Goal: Task Accomplishment & Management: Use online tool/utility

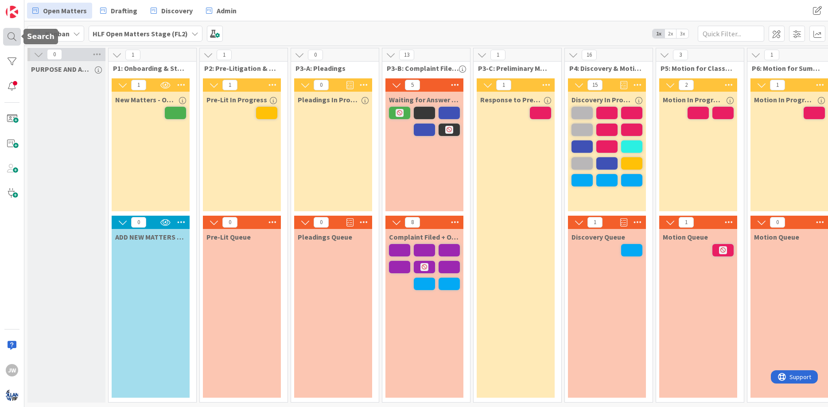
click at [20, 38] on div at bounding box center [12, 37] width 18 height 18
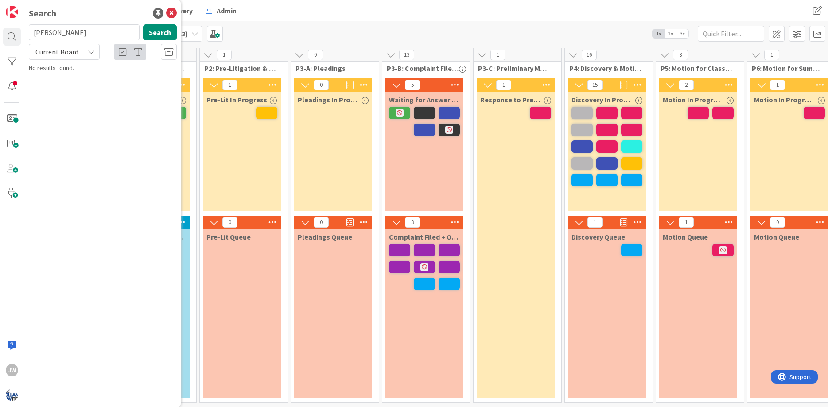
type input "[PERSON_NAME]"
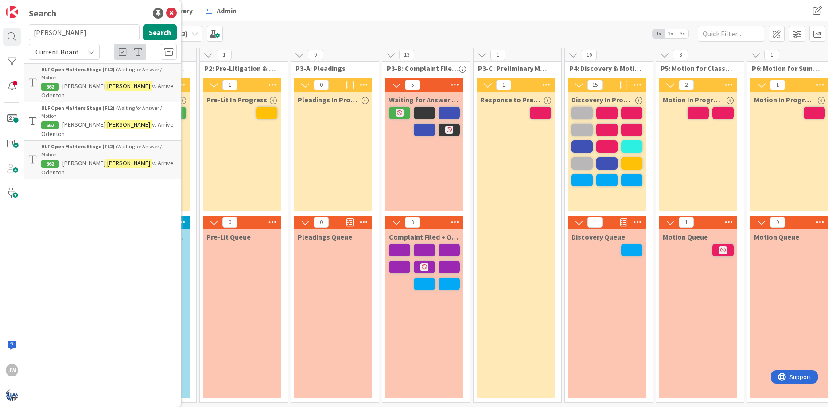
click at [105, 82] on span "v. Arrive Odenton" at bounding box center [107, 90] width 132 height 17
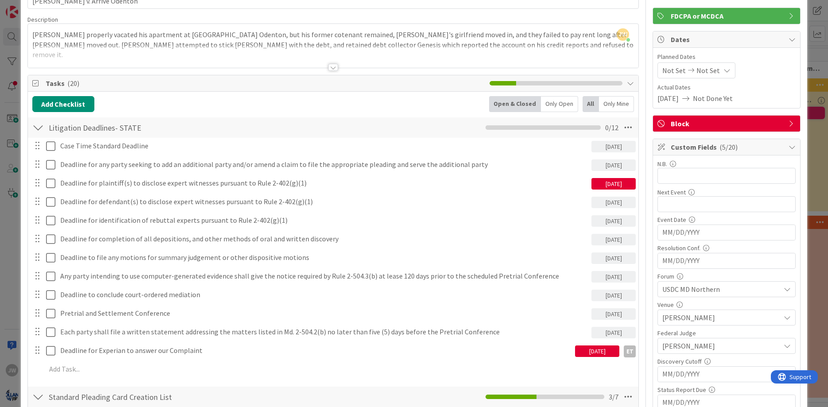
scroll to position [106, 0]
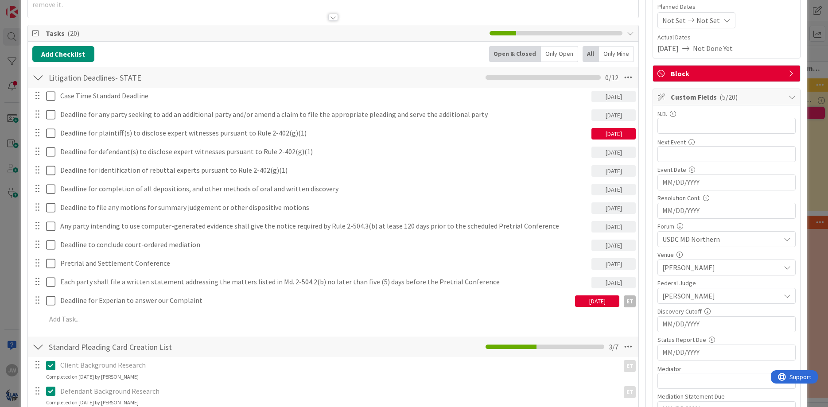
click at [35, 78] on div at bounding box center [38, 78] width 12 height 16
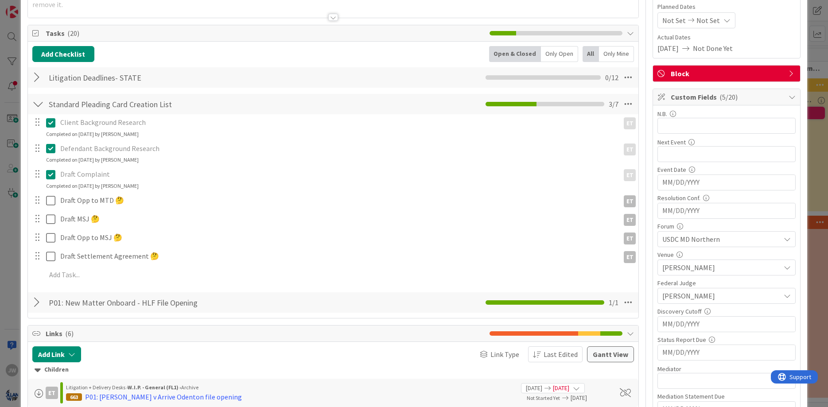
click at [36, 108] on div at bounding box center [38, 104] width 12 height 16
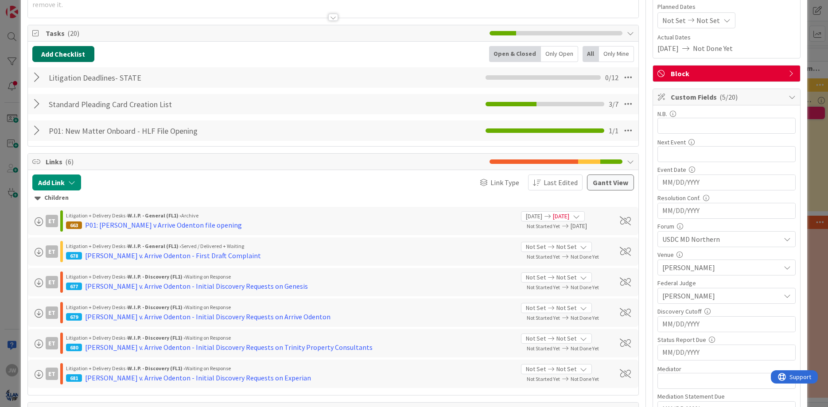
click at [49, 56] on button "Add Checklist" at bounding box center [63, 54] width 62 height 16
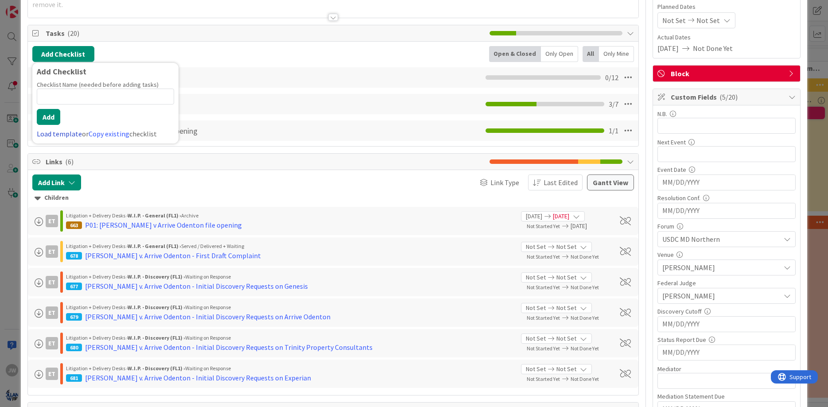
click at [74, 136] on link "Load template" at bounding box center [59, 133] width 45 height 9
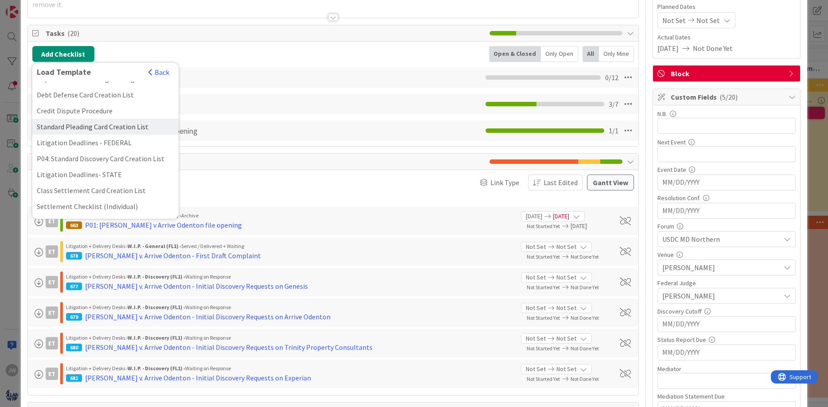
scroll to position [159, 0]
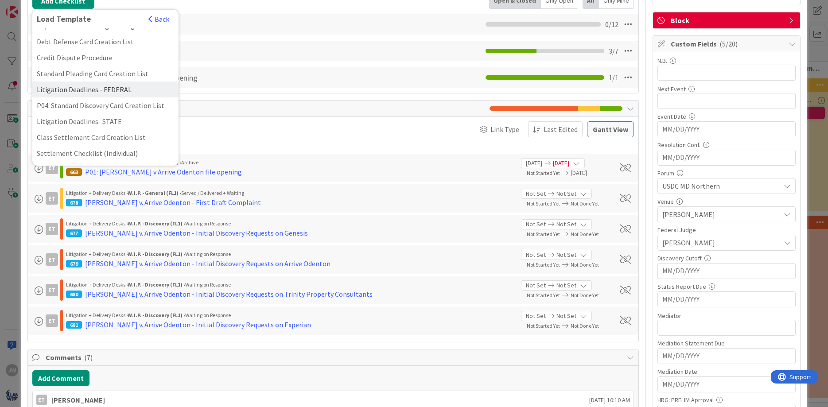
click at [133, 93] on div "Litigation Deadlines - FEDERAL" at bounding box center [105, 89] width 146 height 16
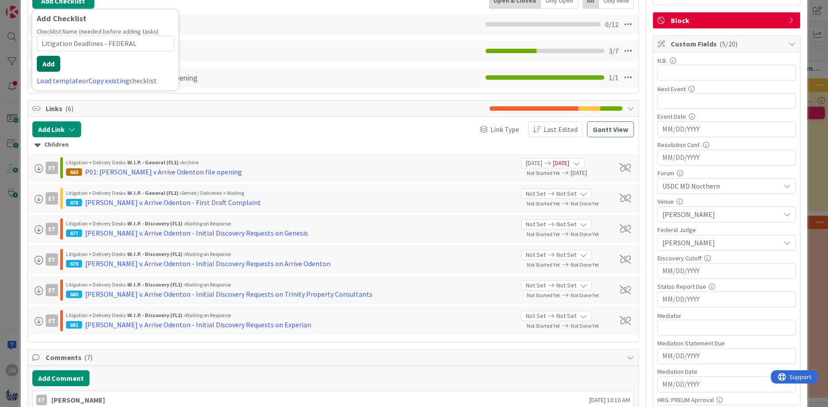
click at [57, 62] on button "Add" at bounding box center [48, 64] width 23 height 16
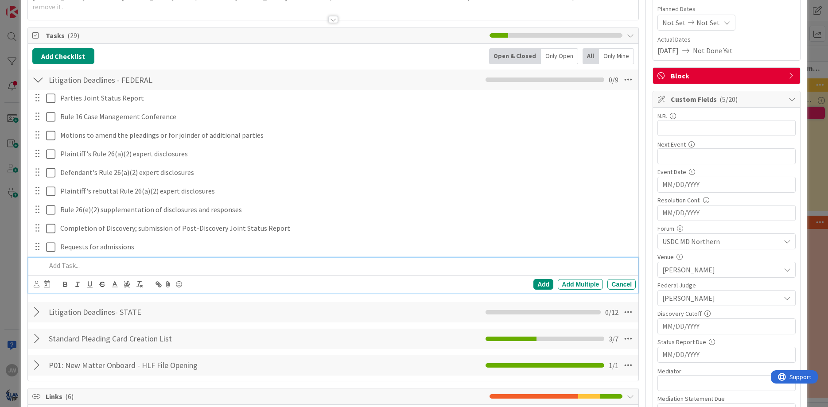
scroll to position [106, 0]
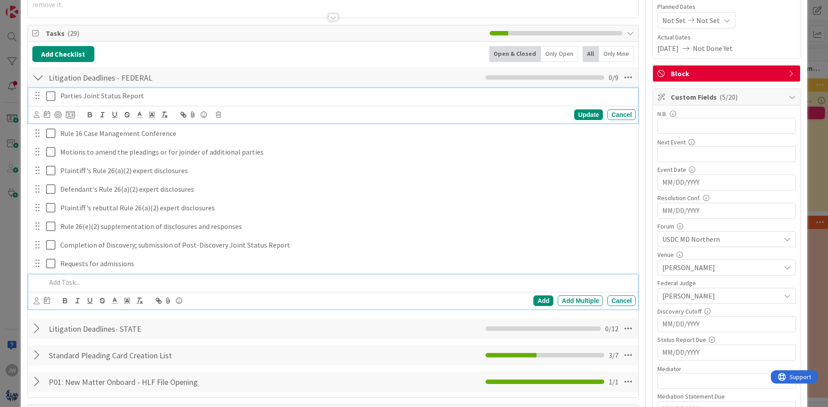
click at [148, 94] on p "Parties Joint Status Report" at bounding box center [346, 96] width 572 height 10
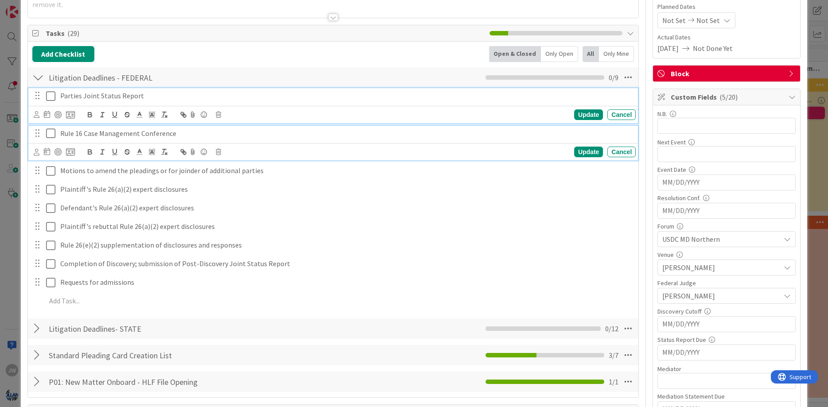
click at [199, 132] on p "Rule 16 Case Management Conference" at bounding box center [346, 133] width 572 height 10
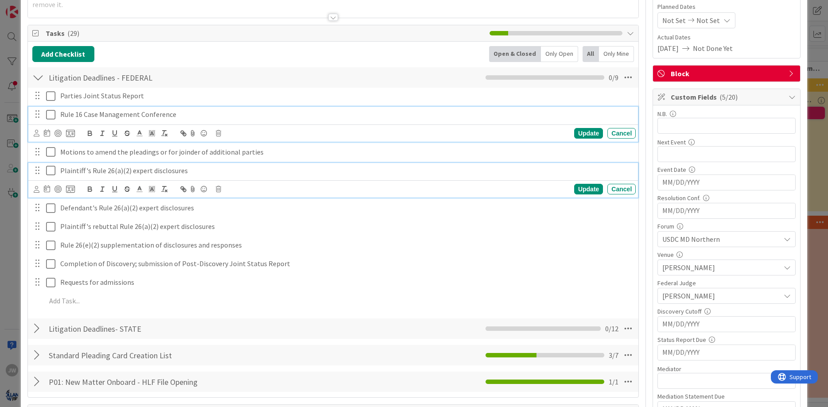
click at [223, 172] on p "Plaintiff's Rule 26(a)(2) expert disclosures" at bounding box center [346, 171] width 572 height 10
click at [170, 95] on p "Parties Joint Status Report" at bounding box center [346, 96] width 572 height 10
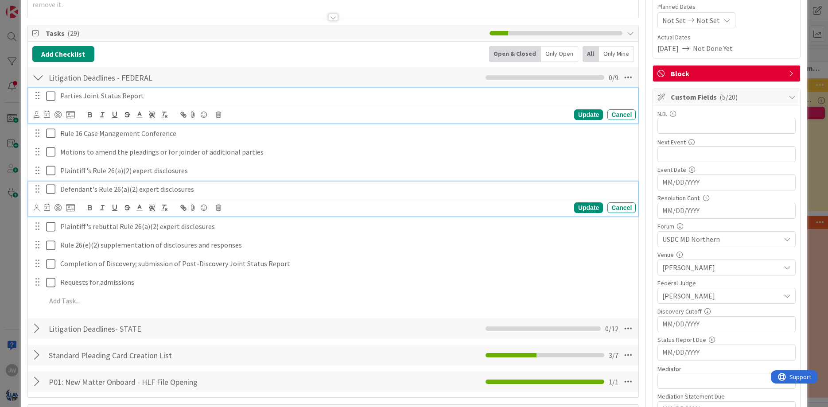
click at [297, 196] on div "Defendant's Rule 26(a)(2) expert disclosures" at bounding box center [346, 190] width 579 height 16
click at [147, 99] on p "Parties Joint Status Report" at bounding box center [346, 96] width 572 height 10
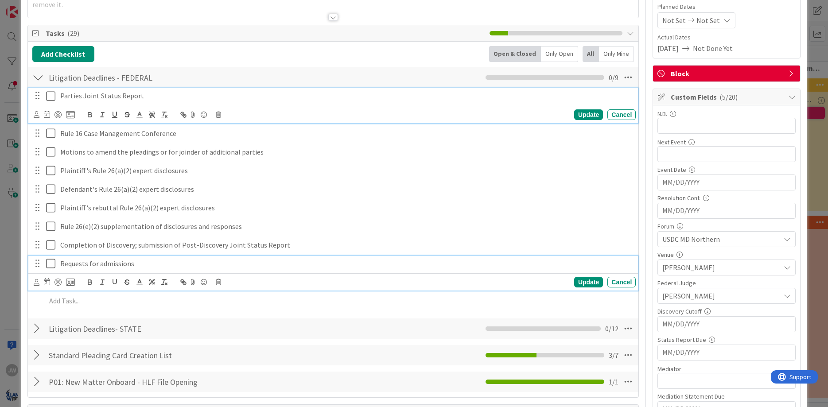
click at [146, 268] on p "Requests for admissions" at bounding box center [346, 264] width 572 height 10
click at [115, 97] on p "Parties Joint Status Report" at bounding box center [346, 96] width 572 height 10
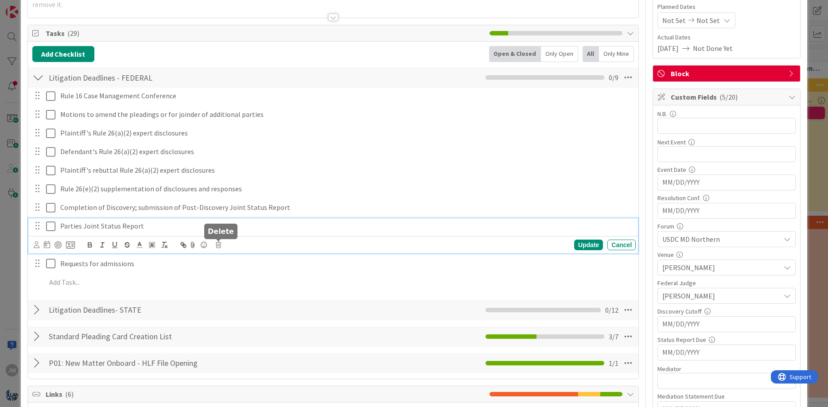
click at [221, 245] on icon at bounding box center [218, 245] width 5 height 6
click at [234, 284] on div "Delete" at bounding box center [241, 283] width 33 height 16
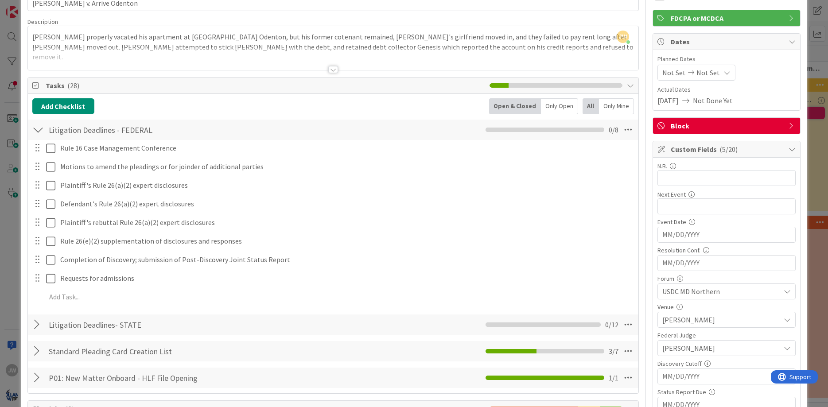
scroll to position [53, 0]
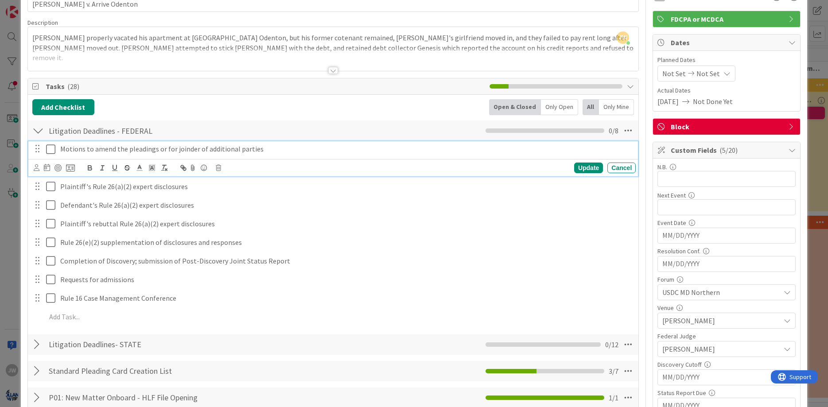
click at [95, 149] on p "Motions to amend the pleadings or for joinder of additional parties" at bounding box center [346, 149] width 572 height 10
click at [49, 167] on icon at bounding box center [47, 167] width 6 height 7
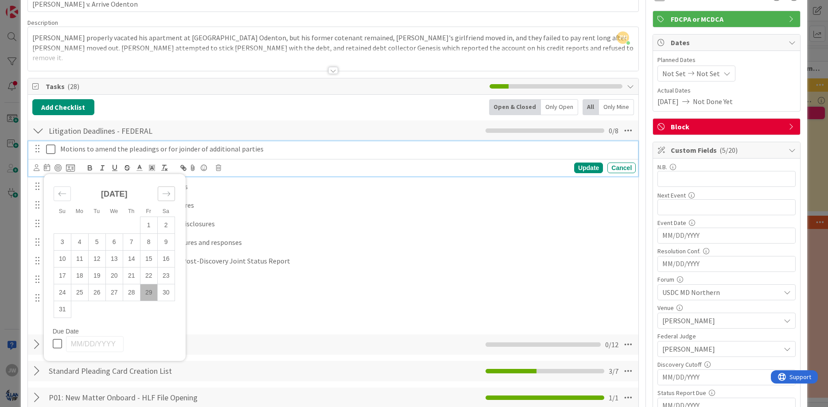
click at [158, 196] on div "Move forward to switch to the next month." at bounding box center [166, 193] width 17 height 15
click at [159, 197] on div "Move forward to switch to the next month." at bounding box center [166, 193] width 17 height 15
click at [68, 189] on div "Move backward to switch to the previous month." at bounding box center [62, 193] width 17 height 15
click at [88, 293] on td "29" at bounding box center [79, 292] width 17 height 17
type input "[DATE]"
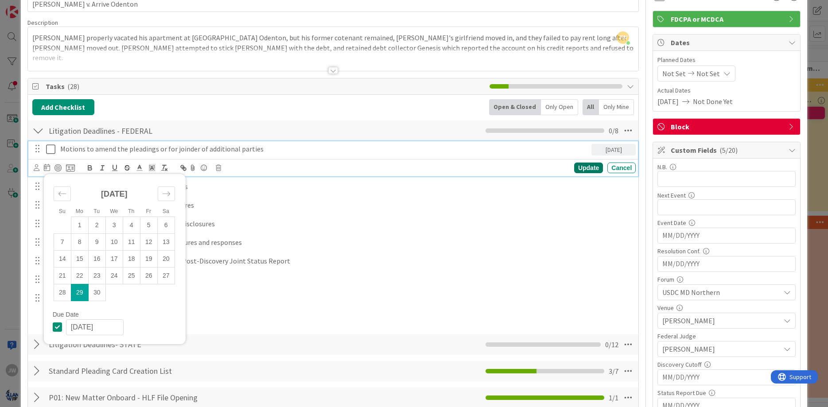
click at [589, 168] on div "Update" at bounding box center [588, 168] width 29 height 11
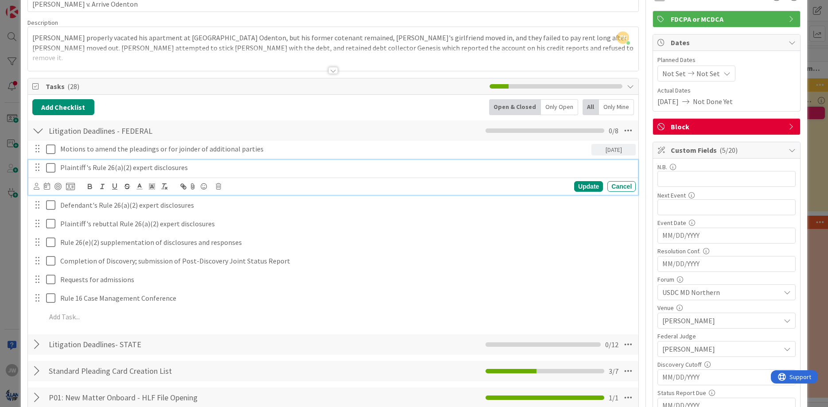
click at [133, 167] on p "Plaintiff's Rule 26(a)(2) expert disclosures" at bounding box center [346, 168] width 572 height 10
click at [46, 190] on icon at bounding box center [47, 185] width 6 height 7
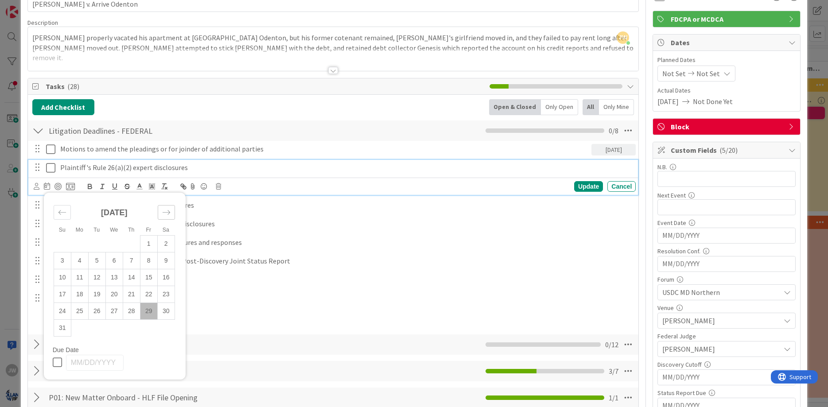
click at [168, 210] on icon "Move forward to switch to the next month." at bounding box center [166, 212] width 8 height 8
click at [169, 210] on icon "Move forward to switch to the next month." at bounding box center [166, 212] width 8 height 8
click at [105, 279] on td "14" at bounding box center [96, 277] width 17 height 17
type input "[DATE]"
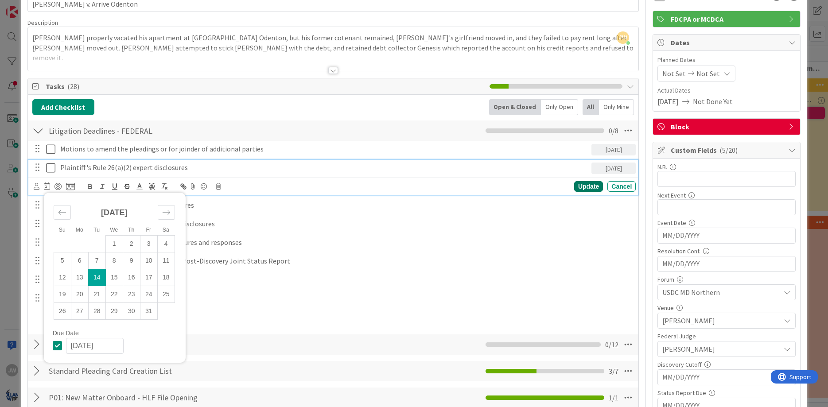
click at [580, 186] on div "Update" at bounding box center [588, 186] width 29 height 11
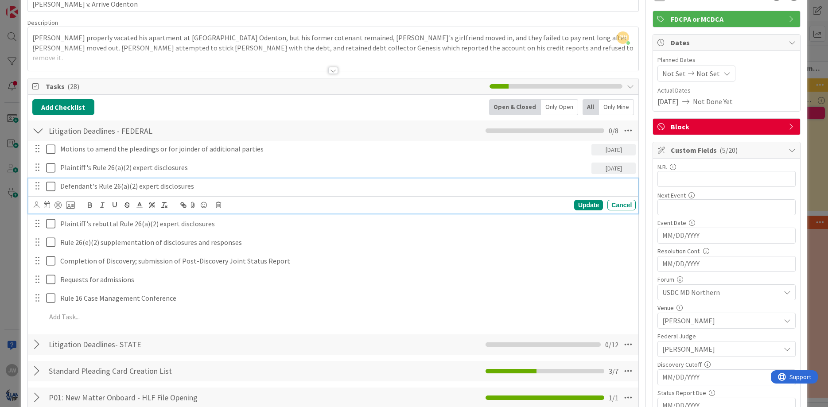
click at [82, 189] on p "Defendant's Rule 26(a)(2) expert disclosures" at bounding box center [346, 186] width 572 height 10
click at [47, 205] on icon at bounding box center [47, 204] width 6 height 7
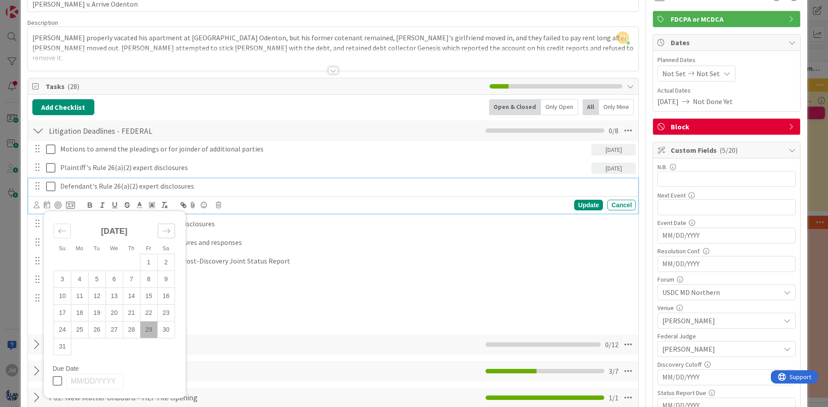
click at [167, 236] on div "Move forward to switch to the next month." at bounding box center [166, 231] width 17 height 15
click at [172, 227] on div "Move forward to switch to the next month." at bounding box center [166, 231] width 17 height 15
click at [110, 291] on td "12" at bounding box center [113, 295] width 17 height 17
type input "[DATE]"
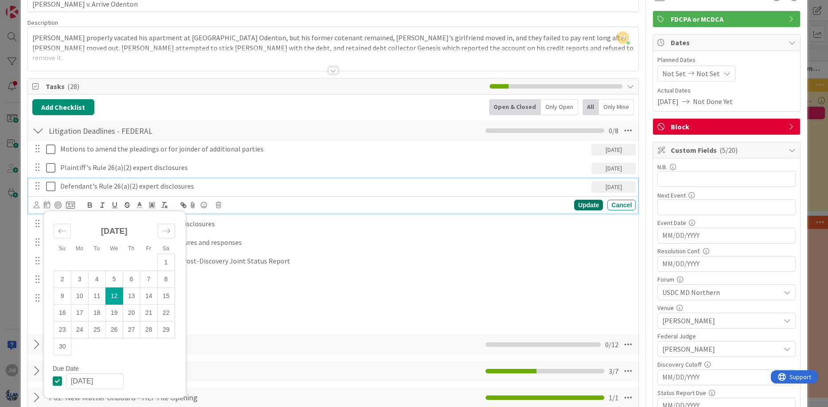
click at [580, 203] on div "Update" at bounding box center [588, 205] width 29 height 11
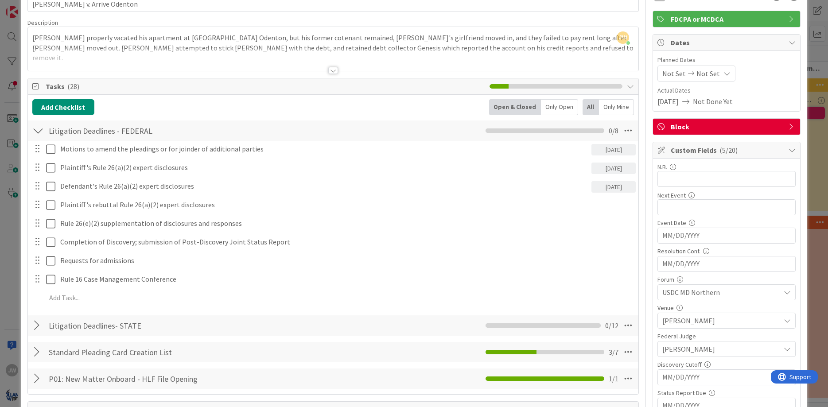
click at [82, 195] on div "Motions to amend the pleadings or for joinder of additional parties [DATE] Su M…" at bounding box center [333, 225] width 602 height 168
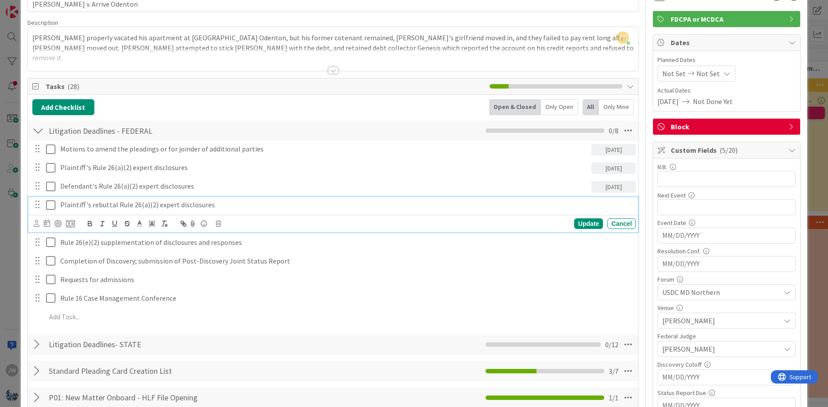
click at [82, 204] on p "Plaintiff's rebuttal Rule 26(a)(2) expert disclosures" at bounding box center [346, 205] width 572 height 10
click at [48, 222] on icon at bounding box center [47, 223] width 6 height 7
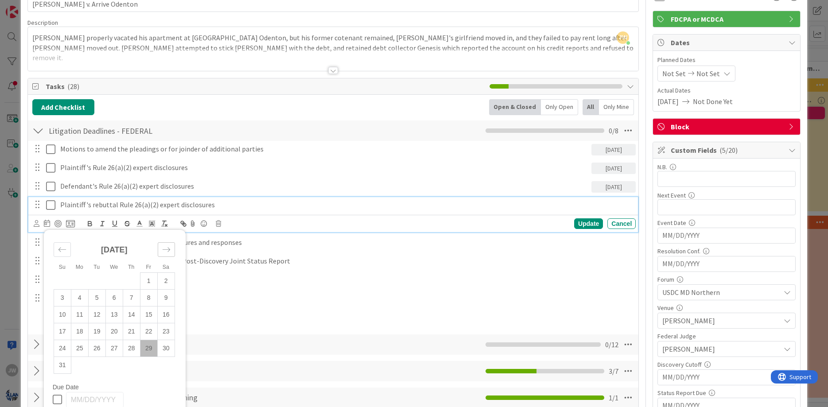
click at [167, 249] on icon "Move forward to switch to the next month." at bounding box center [166, 249] width 8 height 8
click at [115, 350] on td "26" at bounding box center [113, 348] width 17 height 17
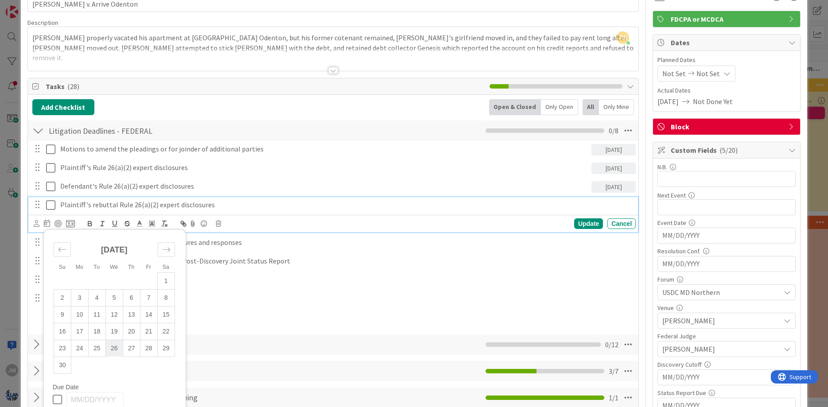
type input "[DATE]"
click at [578, 219] on div "Update" at bounding box center [588, 223] width 29 height 11
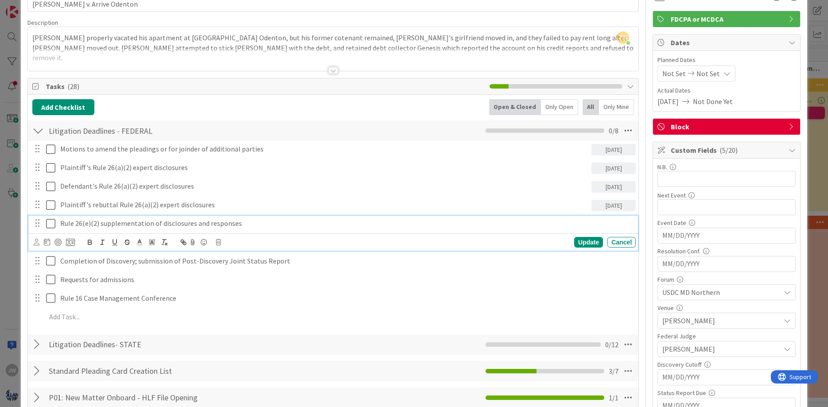
click at [125, 220] on p "Rule 26(e)(2) supplementation of disclosures and responses" at bounding box center [346, 223] width 572 height 10
click at [48, 245] on icon at bounding box center [47, 241] width 6 height 7
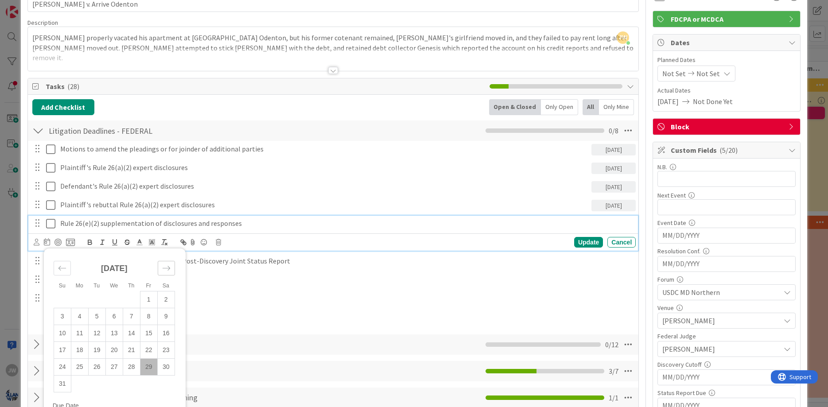
click at [161, 266] on div "Move forward to switch to the next month." at bounding box center [166, 268] width 17 height 15
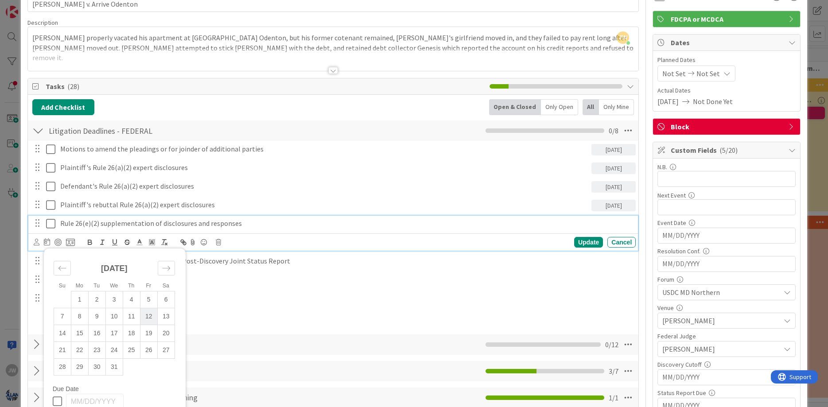
click at [142, 313] on td "12" at bounding box center [148, 316] width 17 height 17
type input "[DATE]"
click at [582, 246] on div "Update" at bounding box center [588, 242] width 29 height 11
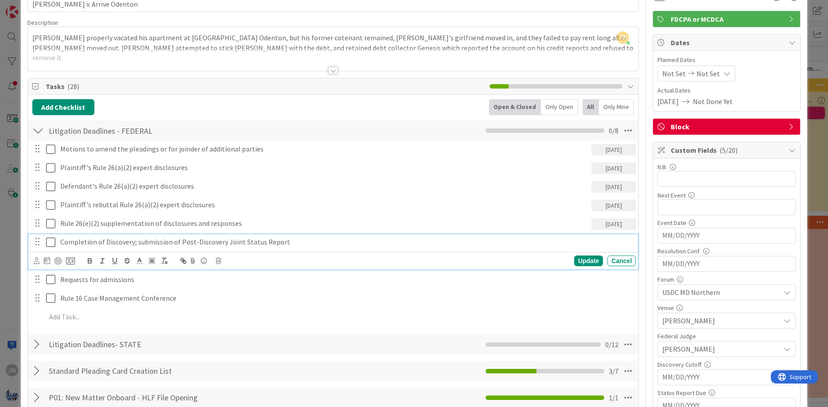
click at [140, 246] on p "Completion of Discovery; submission of Post-Discovery Joint Status Report" at bounding box center [346, 242] width 572 height 10
click at [45, 264] on icon at bounding box center [47, 260] width 6 height 7
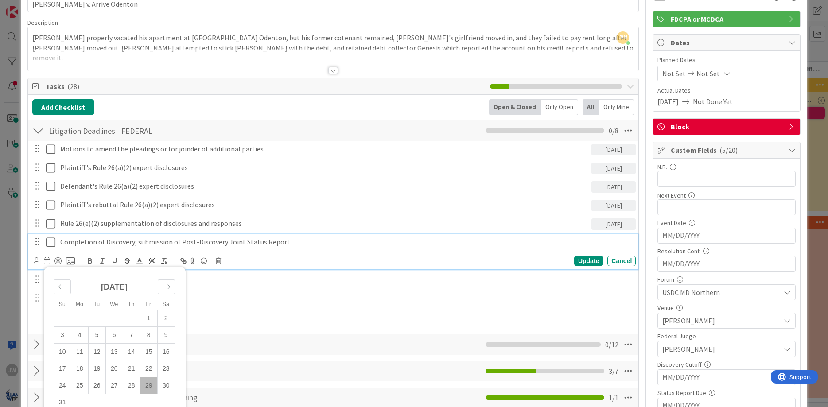
click at [157, 285] on div "[DATE]" at bounding box center [114, 291] width 121 height 38
click at [161, 285] on div "Move forward to switch to the next month." at bounding box center [166, 286] width 17 height 15
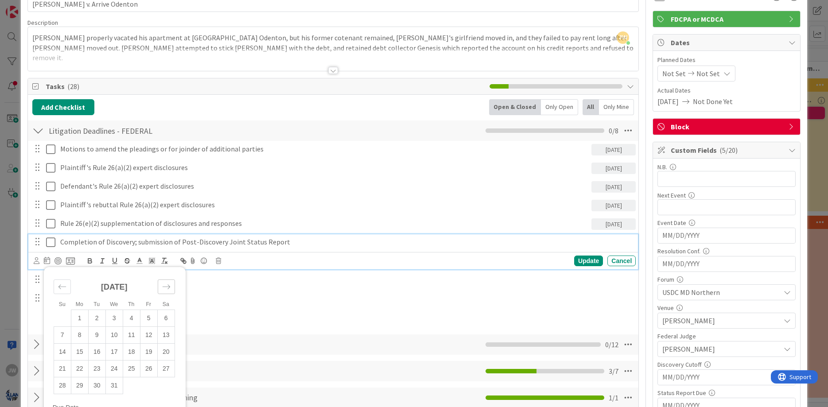
click at [161, 285] on div "Move forward to switch to the next month." at bounding box center [166, 286] width 17 height 15
click at [148, 314] on td "6" at bounding box center [148, 318] width 17 height 17
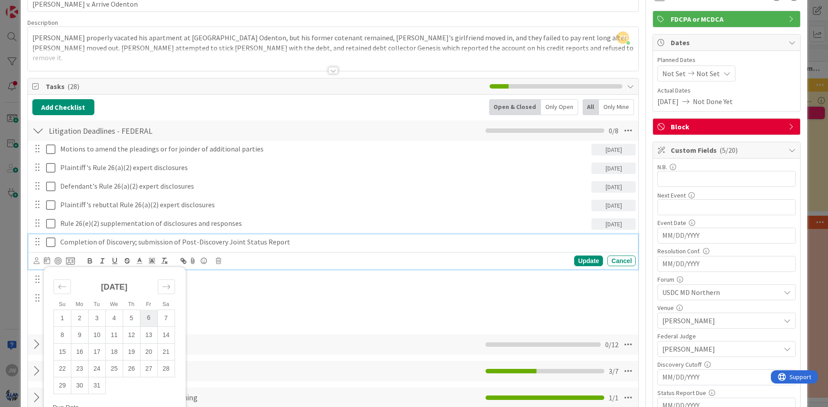
type input "[DATE]"
click at [582, 257] on div "Update" at bounding box center [588, 261] width 29 height 11
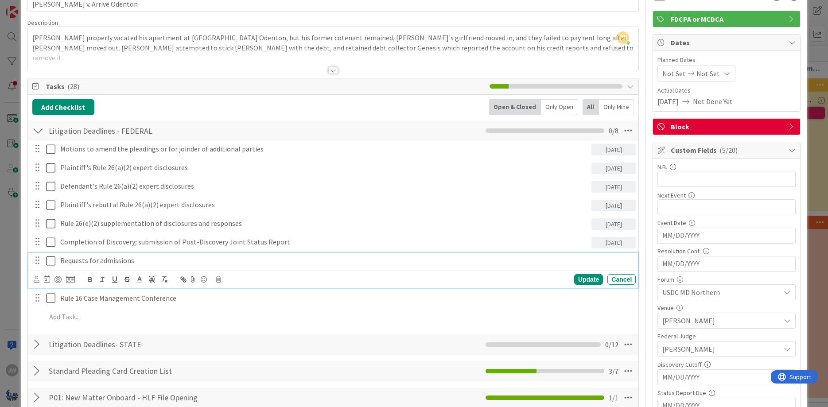
click at [123, 258] on p "Requests for admissions" at bounding box center [346, 261] width 572 height 10
click at [60, 260] on div "Requests for admissions" at bounding box center [346, 261] width 579 height 16
click at [48, 276] on icon at bounding box center [47, 278] width 6 height 7
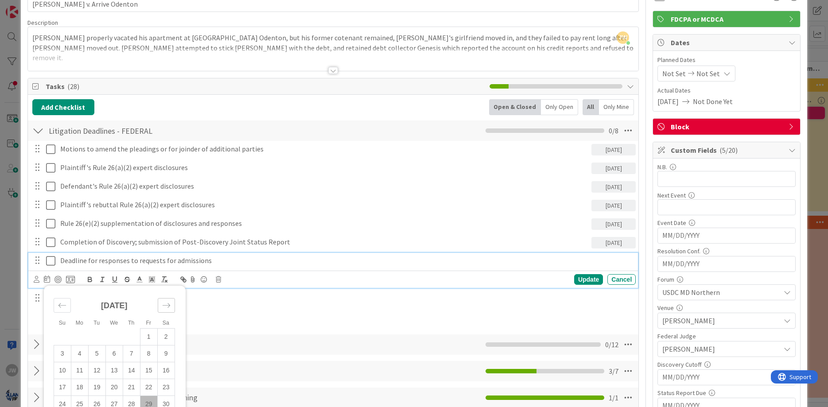
click at [173, 302] on div "Move forward to switch to the next month." at bounding box center [166, 305] width 17 height 15
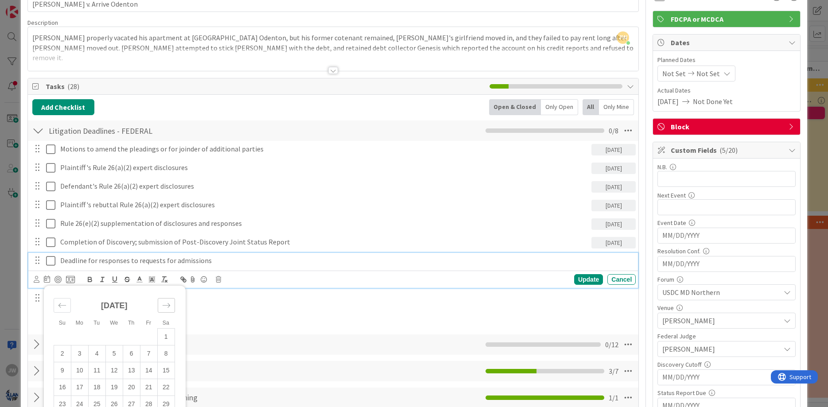
click at [173, 302] on div "Move forward to switch to the next month." at bounding box center [166, 305] width 17 height 15
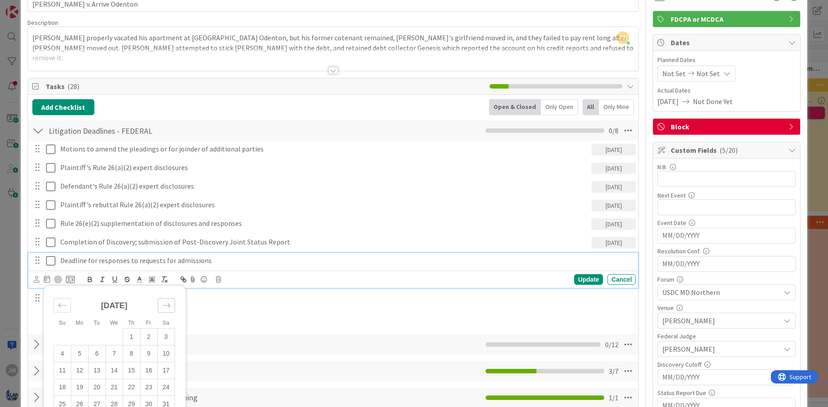
click at [173, 302] on div "Move forward to switch to the next month." at bounding box center [166, 305] width 17 height 15
click at [143, 356] on td "13" at bounding box center [148, 353] width 17 height 17
type input "[DATE]"
click at [578, 278] on div "Update" at bounding box center [588, 279] width 29 height 11
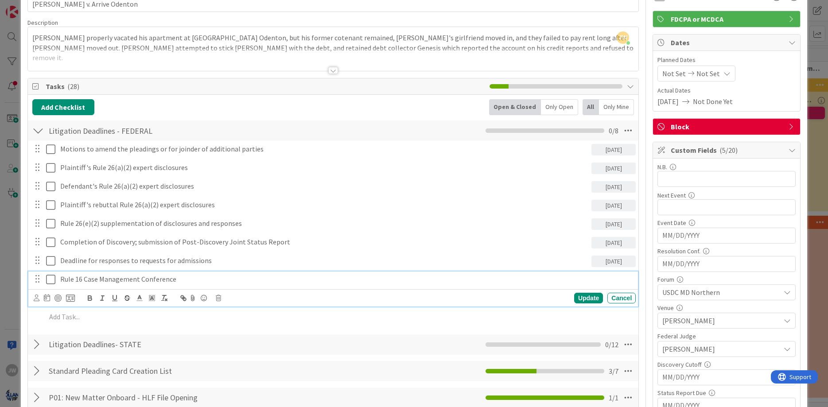
click at [147, 284] on div "Rule 16 Case Management Conference" at bounding box center [346, 280] width 579 height 16
click at [47, 298] on icon at bounding box center [47, 297] width 6 height 7
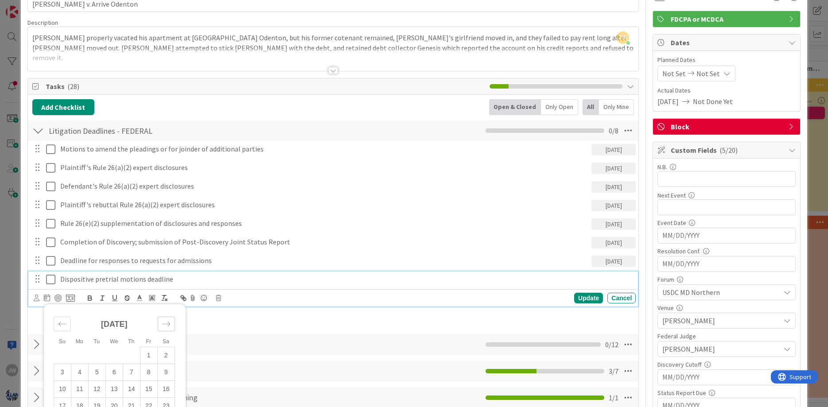
click at [165, 320] on icon "Move forward to switch to the next month." at bounding box center [166, 324] width 8 height 8
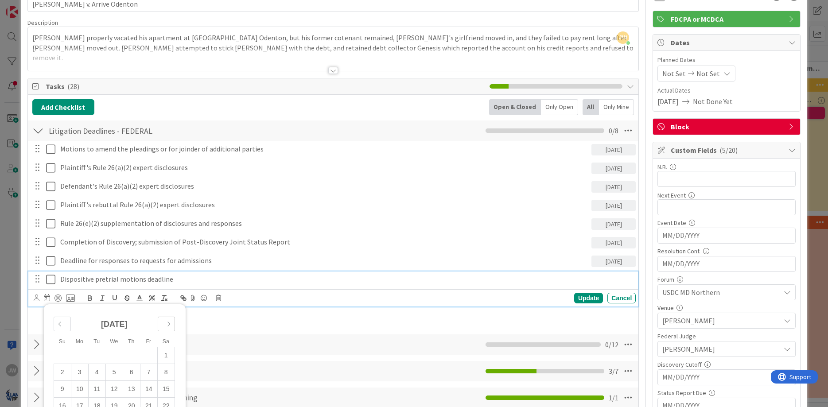
click at [165, 320] on icon "Move forward to switch to the next month." at bounding box center [166, 324] width 8 height 8
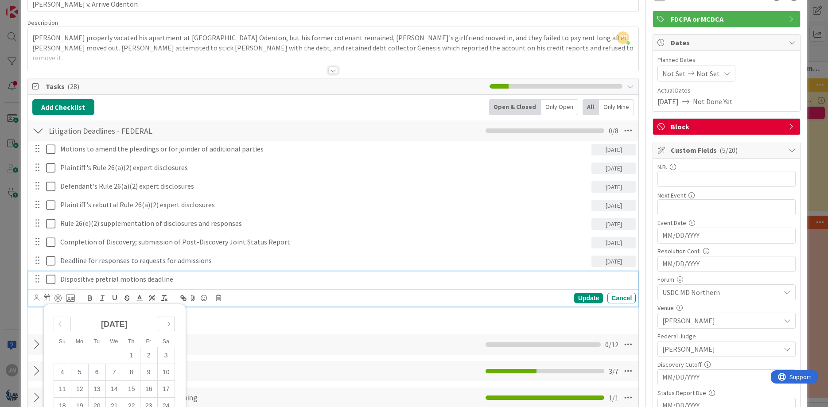
click at [165, 320] on icon "Move forward to switch to the next month." at bounding box center [166, 324] width 8 height 8
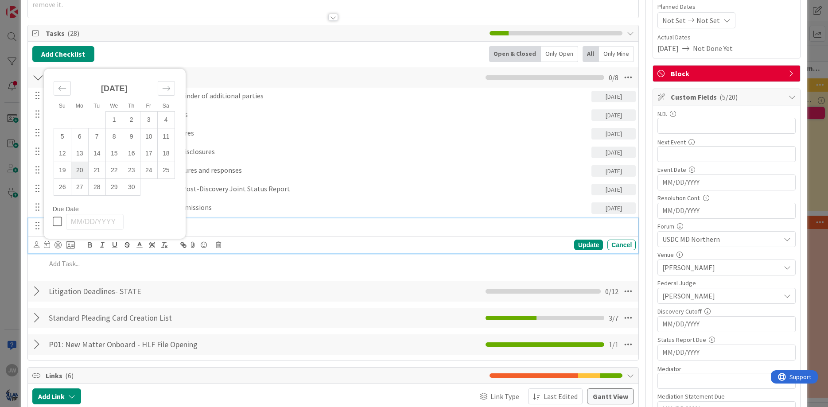
click at [84, 172] on td "20" at bounding box center [79, 170] width 17 height 17
type input "[DATE]"
click at [591, 244] on div "Update" at bounding box center [588, 245] width 29 height 11
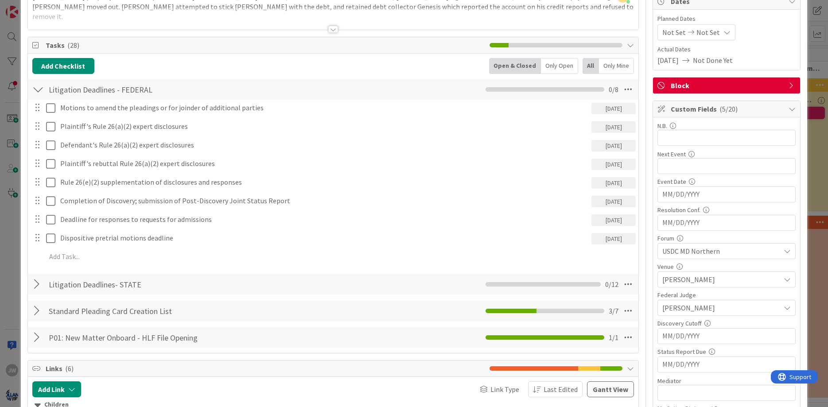
scroll to position [159, 0]
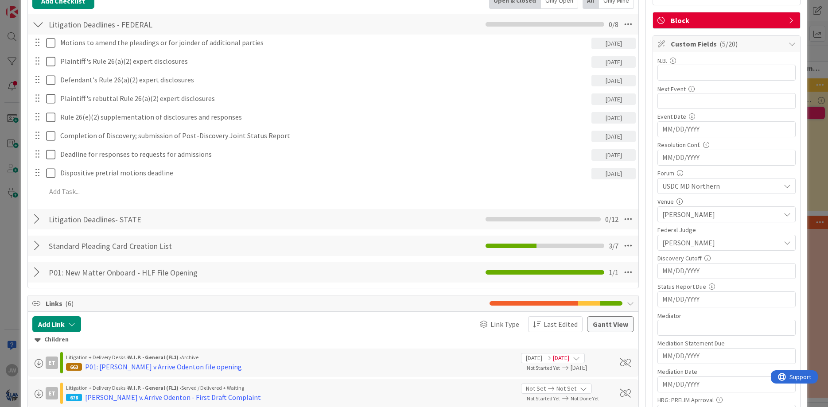
click at [676, 137] on input "MM/DD/YYYY" at bounding box center [726, 129] width 128 height 15
click at [775, 295] on div "Move forward to switch to the next month." at bounding box center [780, 294] width 17 height 15
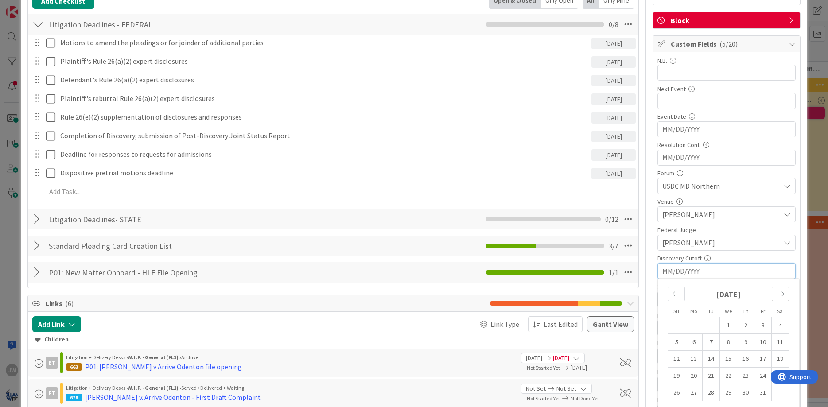
click at [775, 295] on div "Move forward to switch to the next month." at bounding box center [780, 294] width 17 height 15
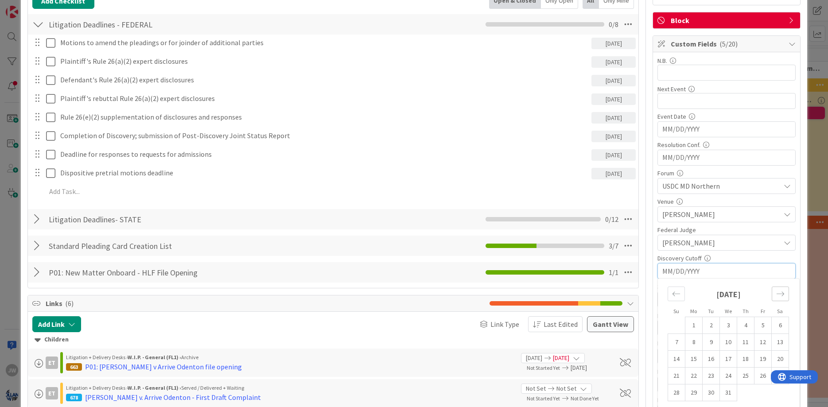
click at [775, 295] on div "Move forward to switch to the next month." at bounding box center [780, 294] width 17 height 15
click at [760, 322] on td "6" at bounding box center [762, 325] width 17 height 17
type input "[DATE]"
